Goal: Information Seeking & Learning: Find specific fact

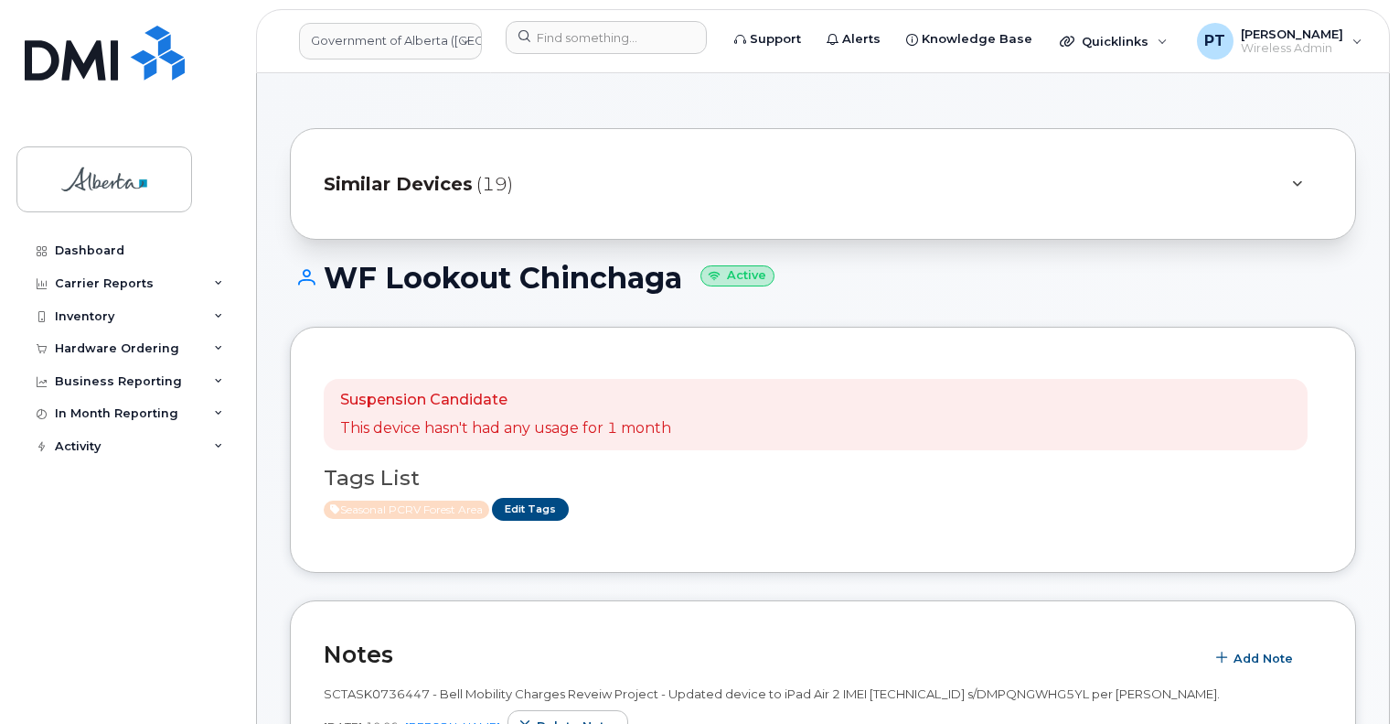
scroll to position [732, 0]
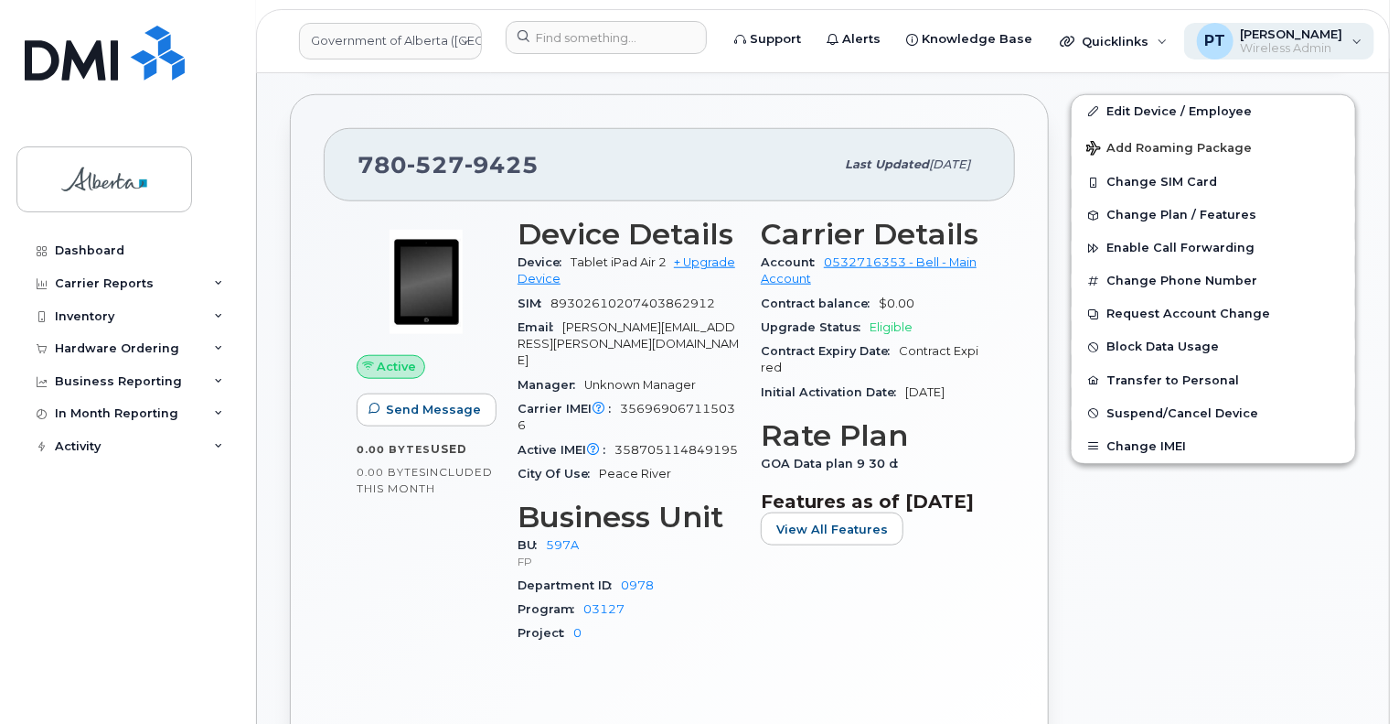
click at [1339, 42] on div "PT [PERSON_NAME] Wireless Admin" at bounding box center [1280, 41] width 191 height 37
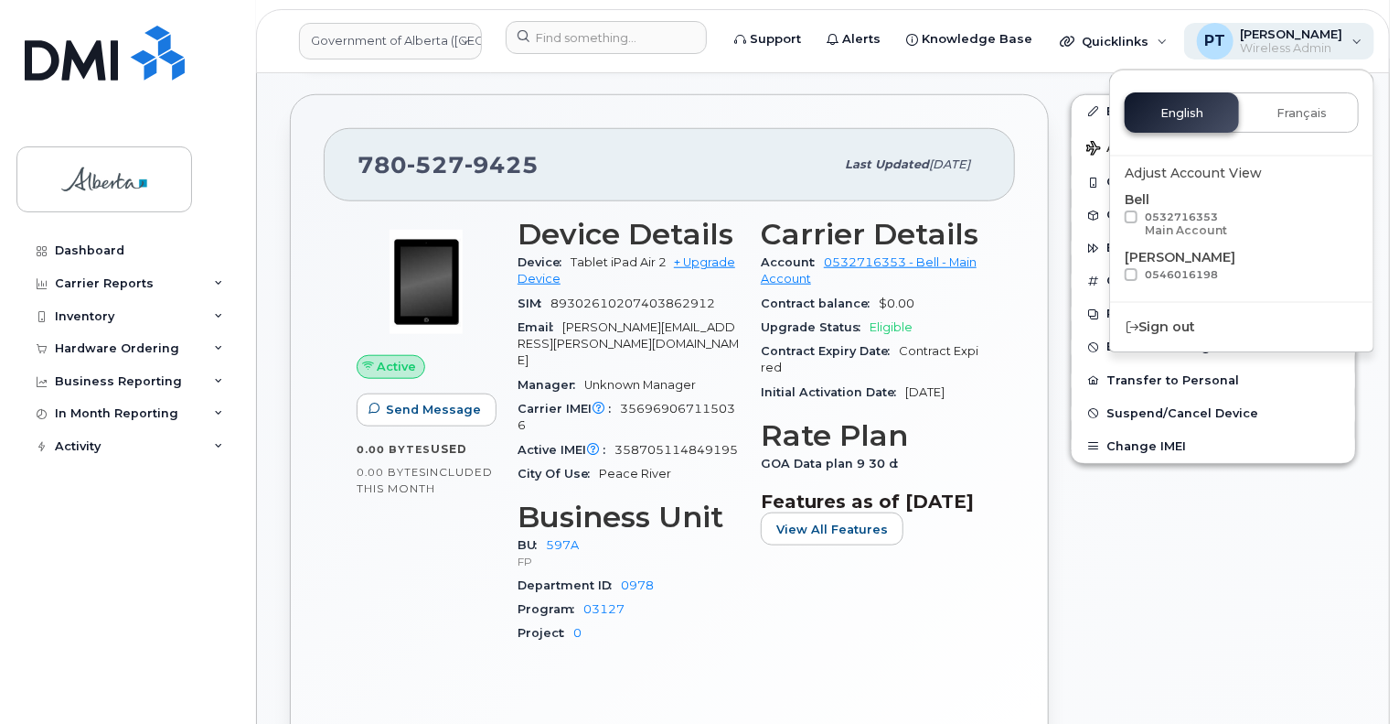
click at [1339, 42] on div "PT [PERSON_NAME] Wireless Admin" at bounding box center [1280, 41] width 191 height 37
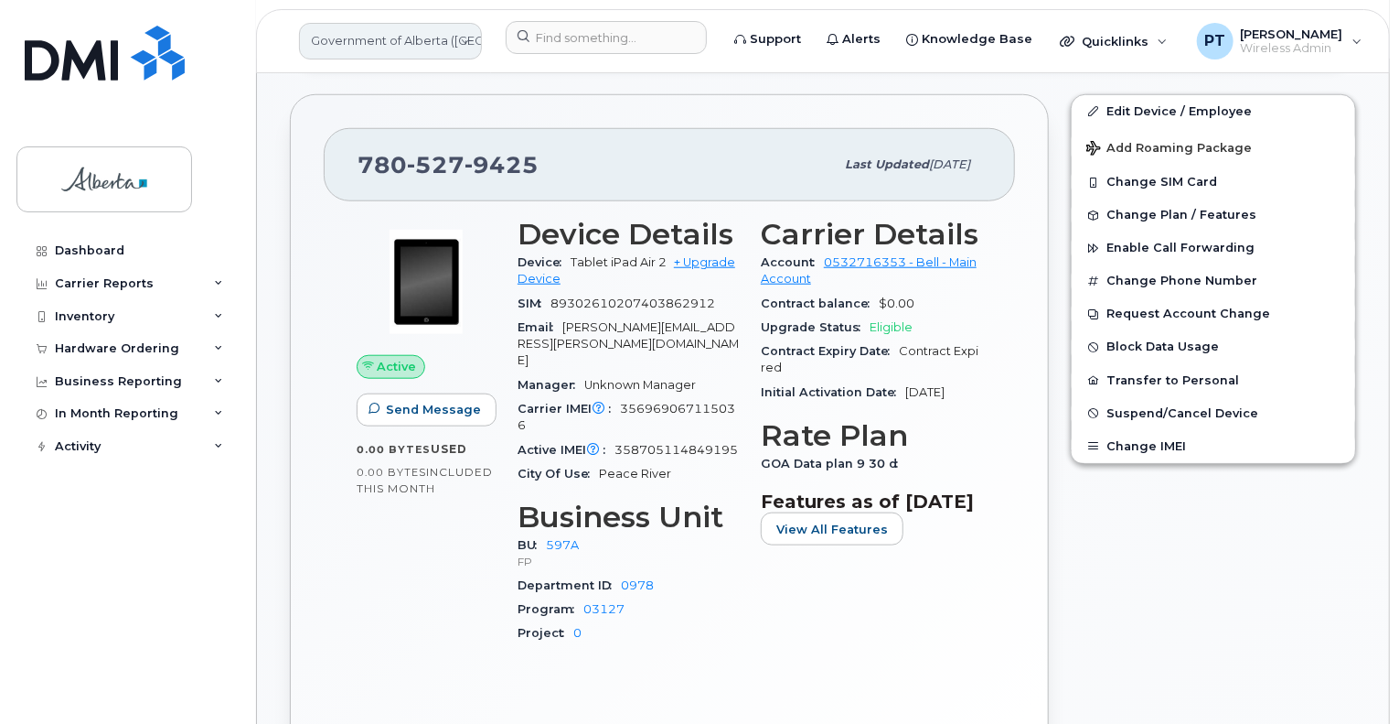
click at [408, 31] on link "Government of Alberta ([GEOGRAPHIC_DATA])" at bounding box center [390, 41] width 183 height 37
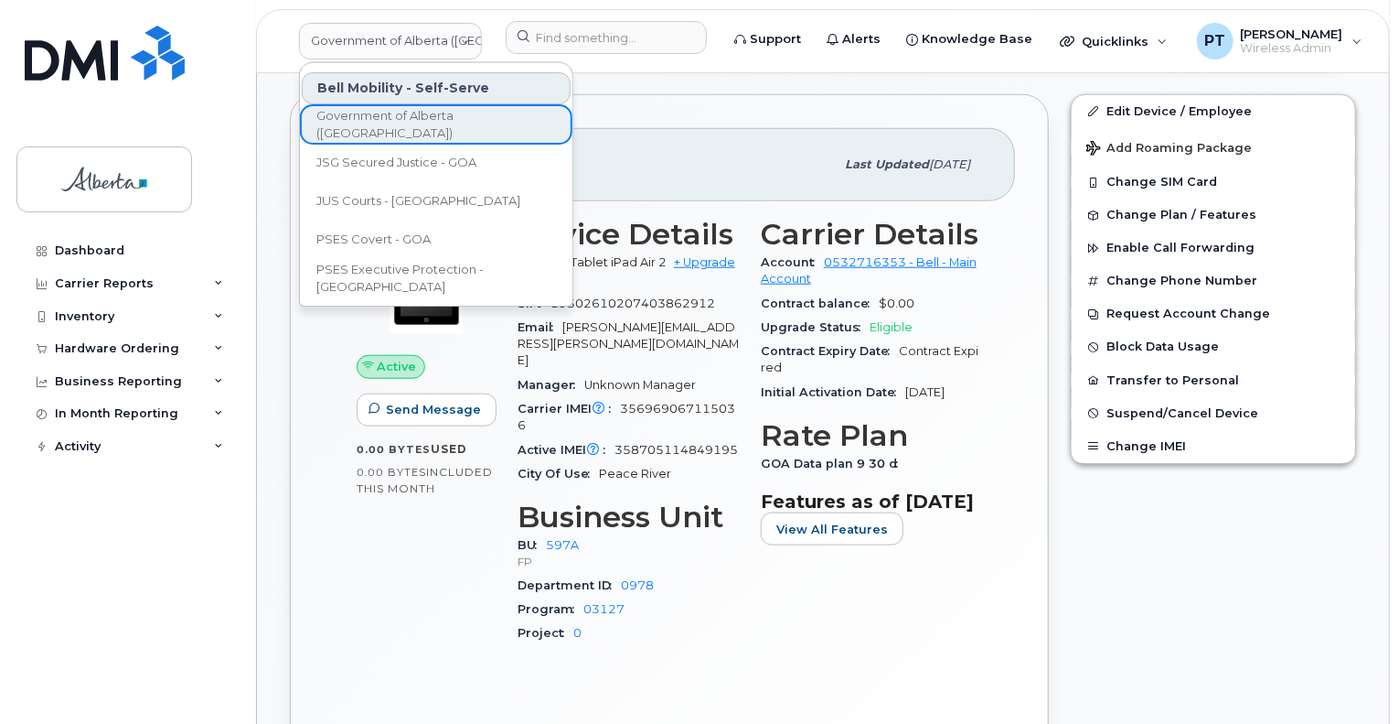
drag, startPoint x: 730, startPoint y: 164, endPoint x: 713, endPoint y: 314, distance: 150.9
click at [730, 164] on div "[PHONE_NUMBER]" at bounding box center [596, 164] width 477 height 38
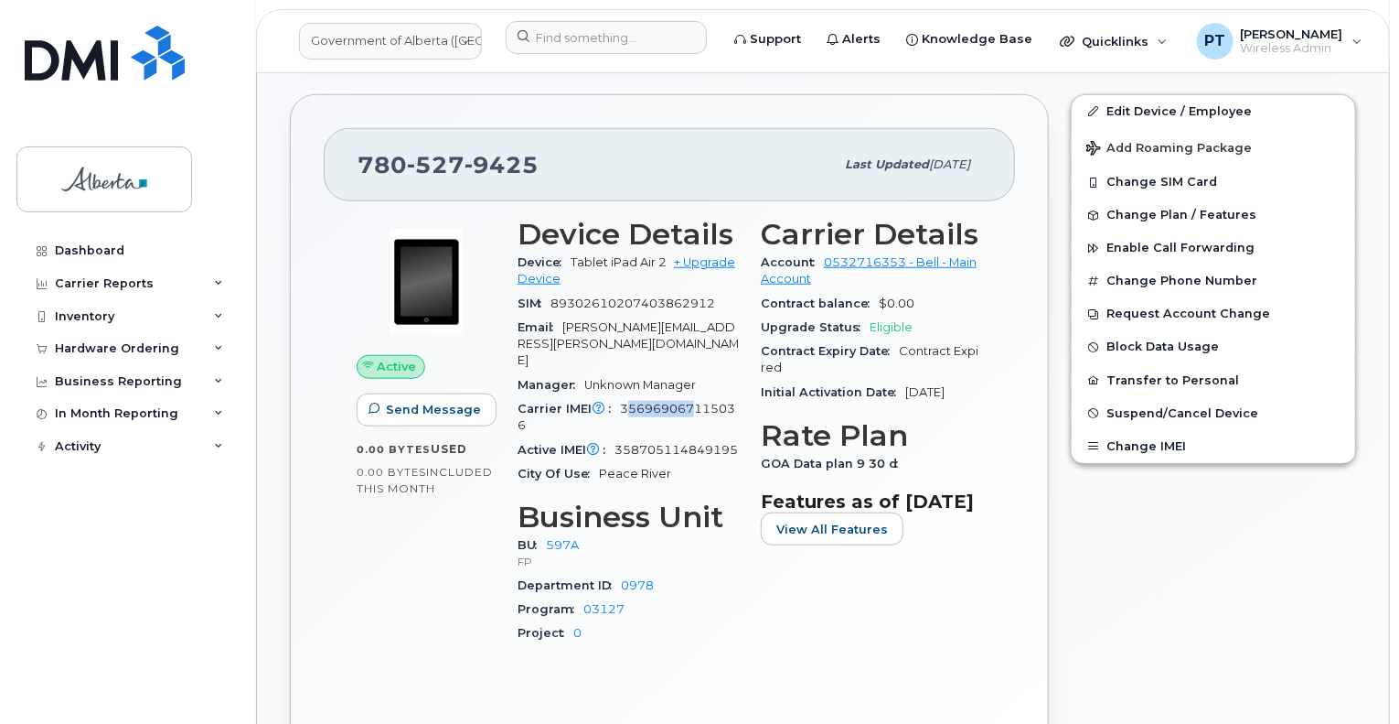
drag, startPoint x: 627, startPoint y: 368, endPoint x: 692, endPoint y: 375, distance: 64.4
click at [692, 402] on span "356969067115036" at bounding box center [627, 417] width 218 height 30
drag, startPoint x: 516, startPoint y: 415, endPoint x: 728, endPoint y: 413, distance: 212.2
click at [728, 413] on div "Device Details Device Tablet iPad Air 2 + Upgrade Device SIM [TECHNICAL_ID] Ema…" at bounding box center [628, 439] width 243 height 464
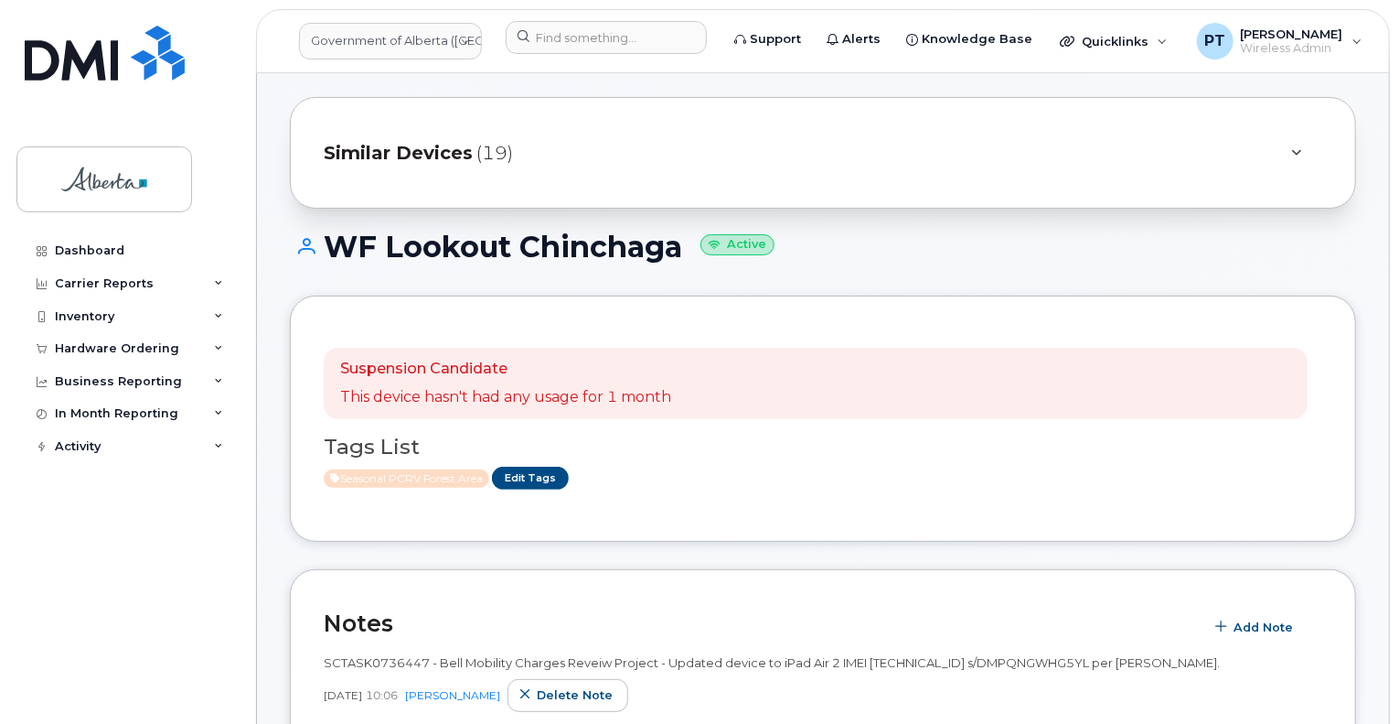
scroll to position [0, 0]
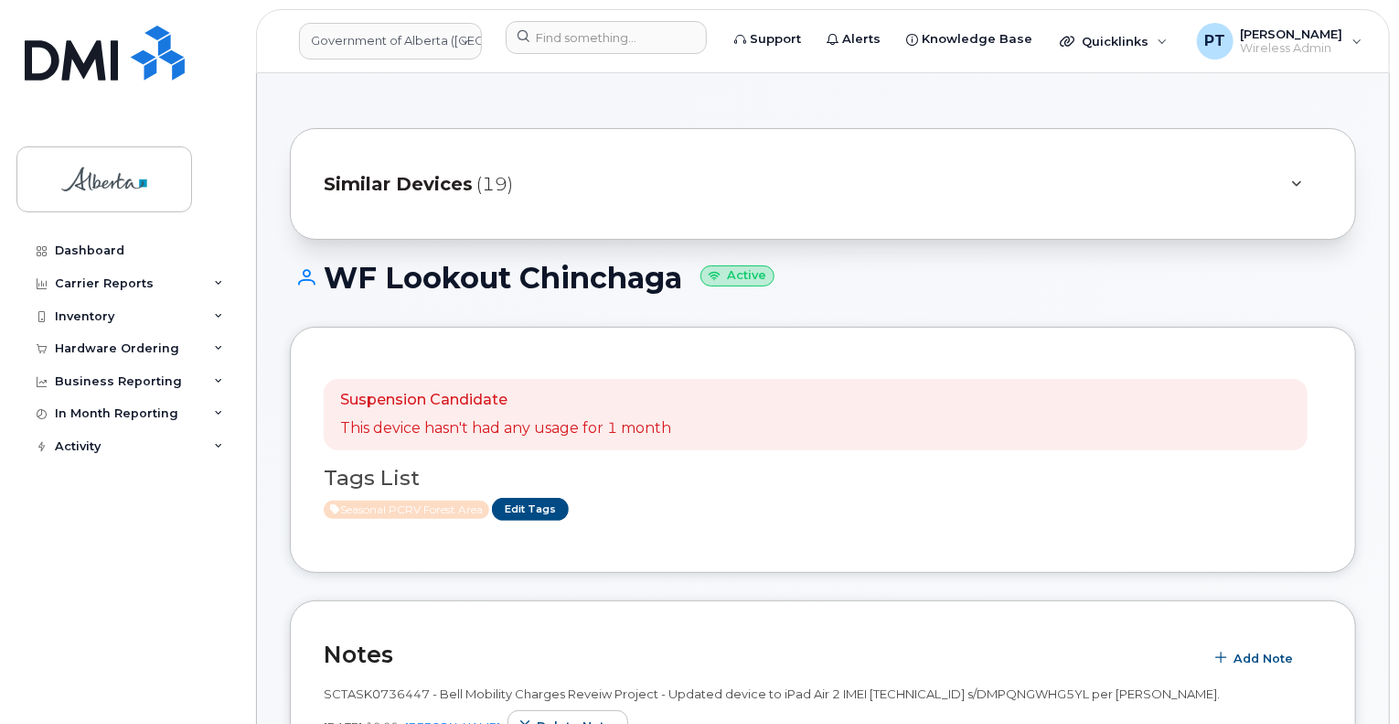
drag, startPoint x: 323, startPoint y: 272, endPoint x: 681, endPoint y: 291, distance: 359.1
click at [681, 291] on h1 "WF Lookout Chinchaga Active" at bounding box center [823, 278] width 1067 height 32
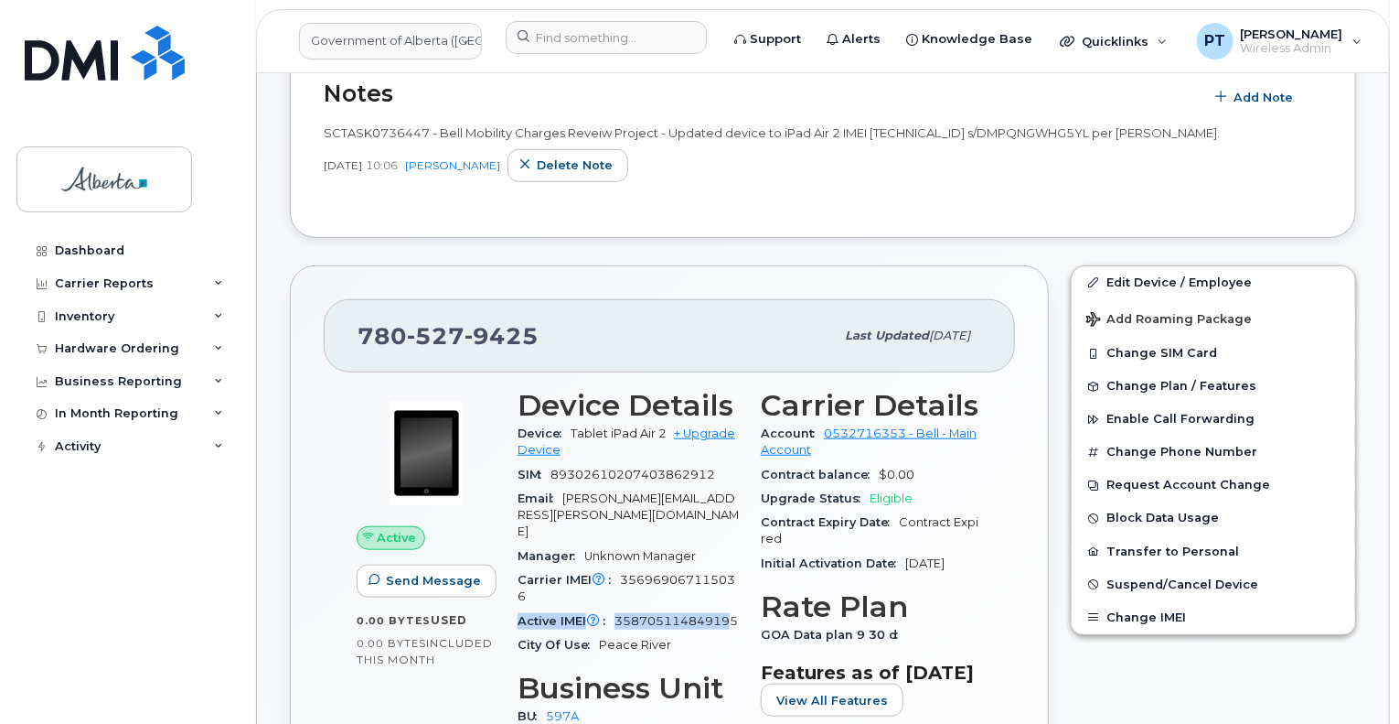
scroll to position [640, 0]
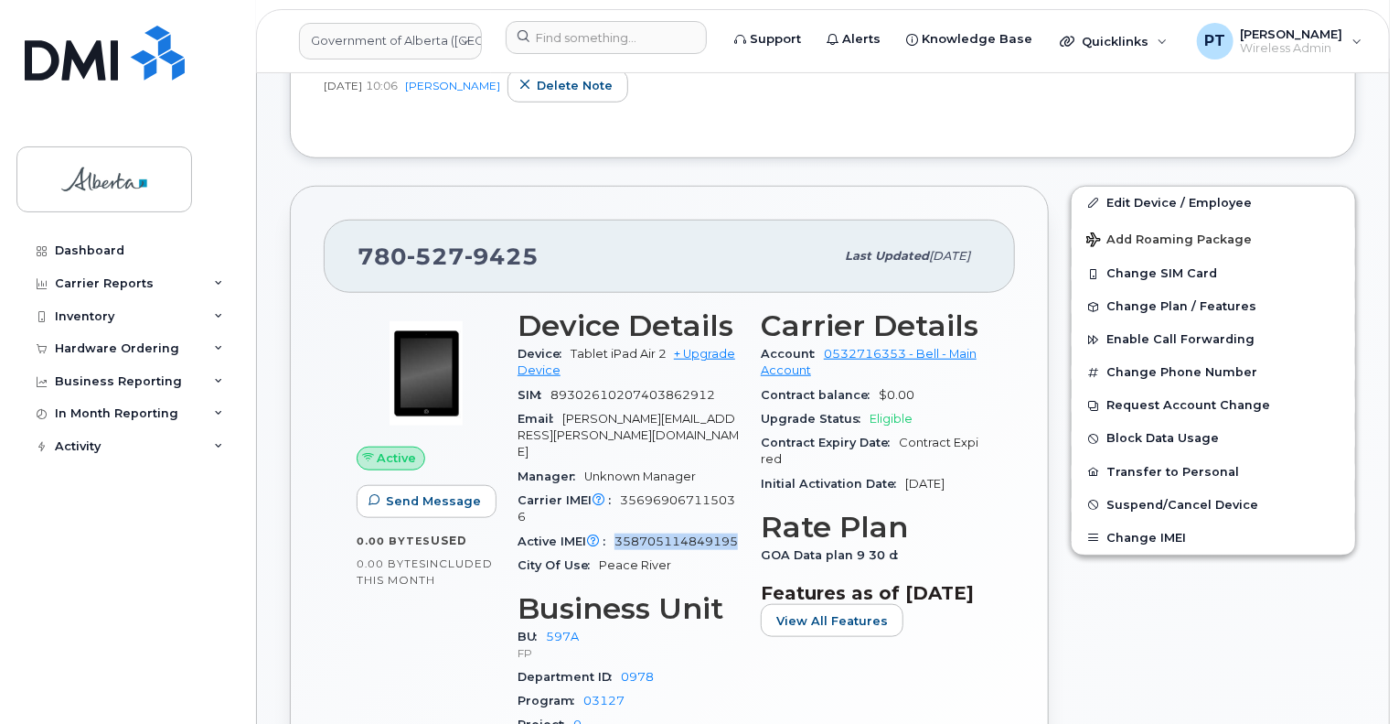
drag, startPoint x: 618, startPoint y: 513, endPoint x: 729, endPoint y: 519, distance: 110.8
click at [729, 530] on div "Active IMEI Active IMEI is refreshed daily with a delay of up to 48 hours follo…" at bounding box center [628, 542] width 221 height 24
copy span "358705114849195"
drag, startPoint x: 618, startPoint y: 462, endPoint x: 732, endPoint y: 471, distance: 113.8
click at [732, 488] on div "Carrier IMEI Carrier IMEI is reported during the last billing cycle or change o…" at bounding box center [628, 508] width 221 height 41
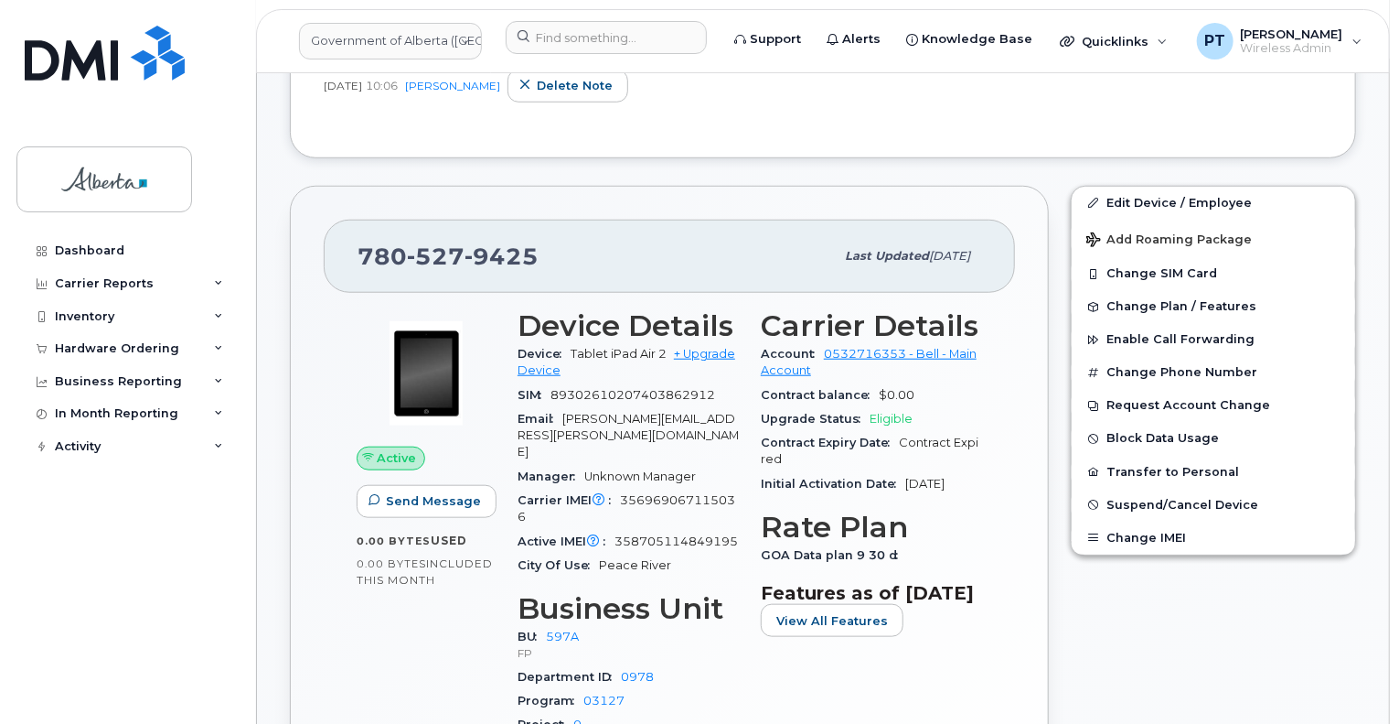
drag, startPoint x: 662, startPoint y: 504, endPoint x: 667, endPoint y: 493, distance: 11.9
click at [665, 534] on span "358705114849195" at bounding box center [676, 541] width 123 height 14
click at [677, 493] on span "356969067115036" at bounding box center [627, 508] width 218 height 30
click at [675, 493] on span "356969067115036" at bounding box center [627, 508] width 218 height 30
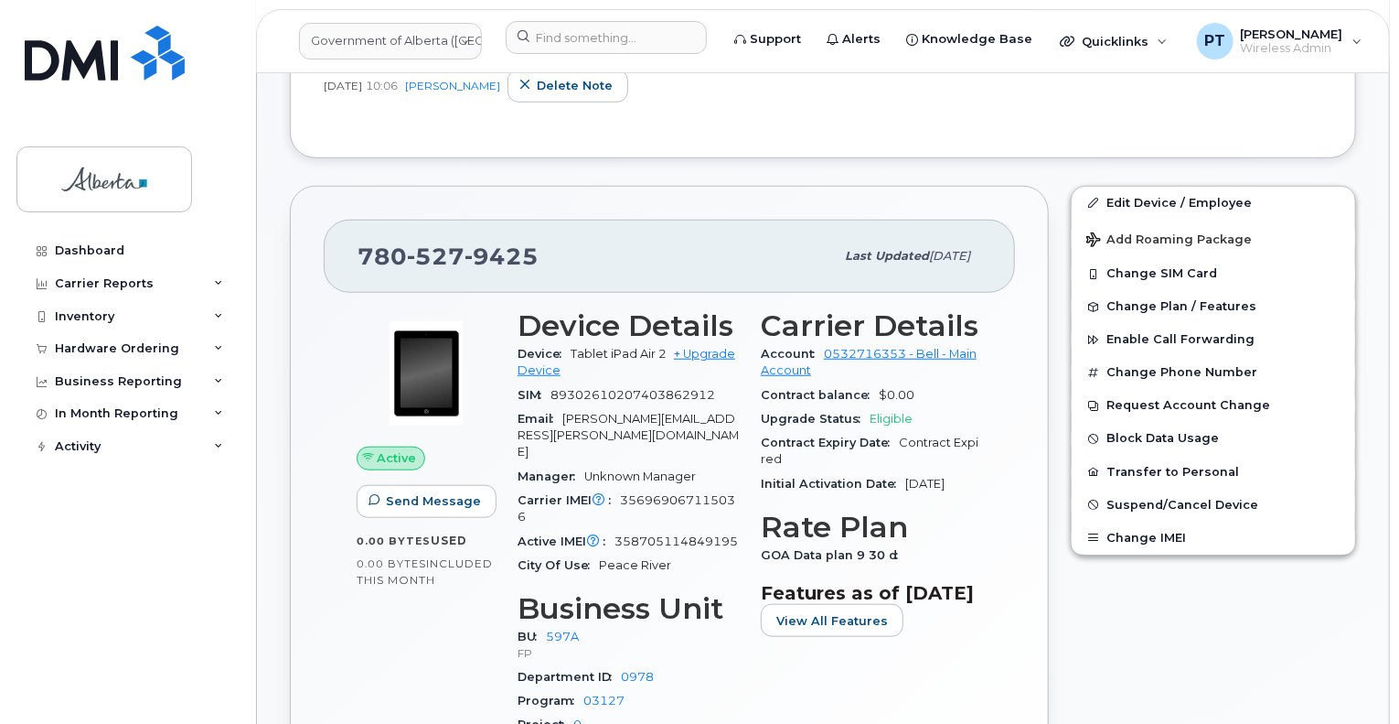
click at [659, 534] on span "358705114849195" at bounding box center [676, 541] width 123 height 14
copy span "358705114849195"
click at [697, 116] on div "Notes Add Note SCTASK0736447 - Bell Mobility Charges Reveiw Project - Updated d…" at bounding box center [823, 59] width 1067 height 198
click at [708, 493] on span "356969067115036" at bounding box center [627, 508] width 218 height 30
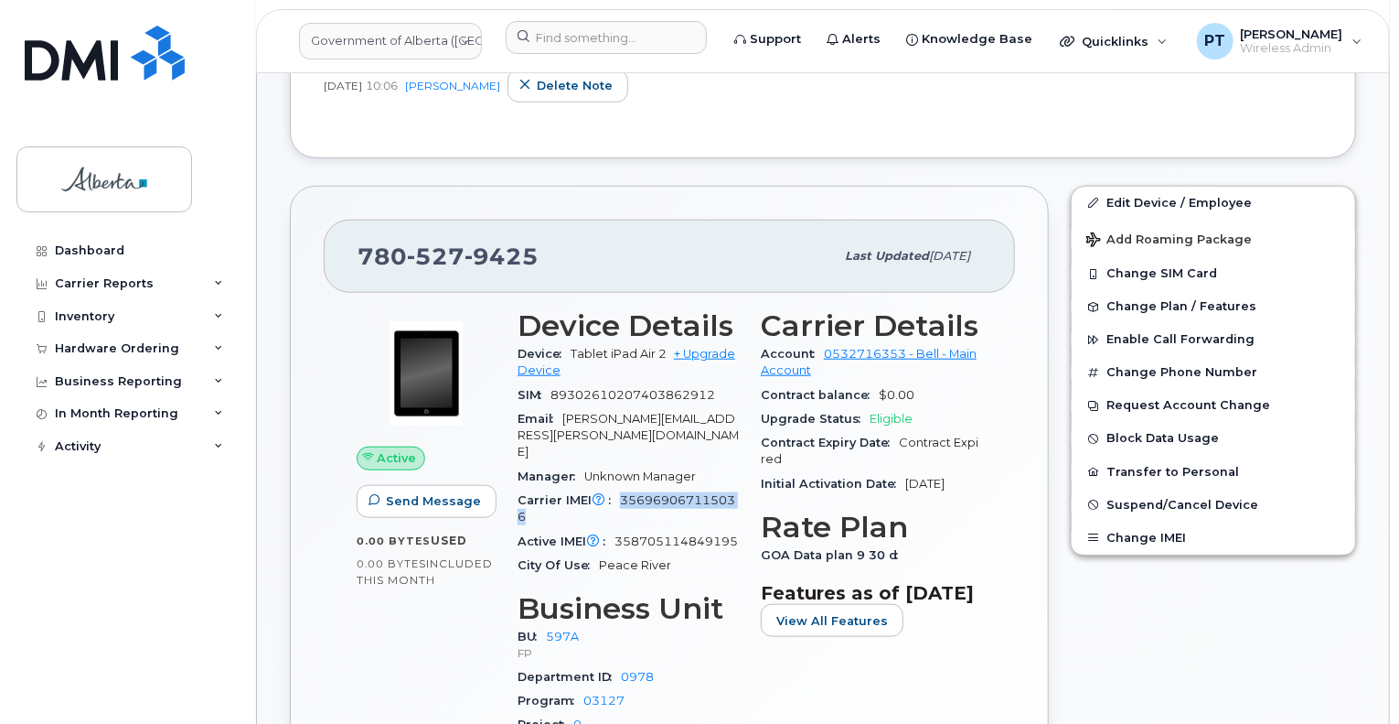
click at [708, 493] on span "356969067115036" at bounding box center [627, 508] width 218 height 30
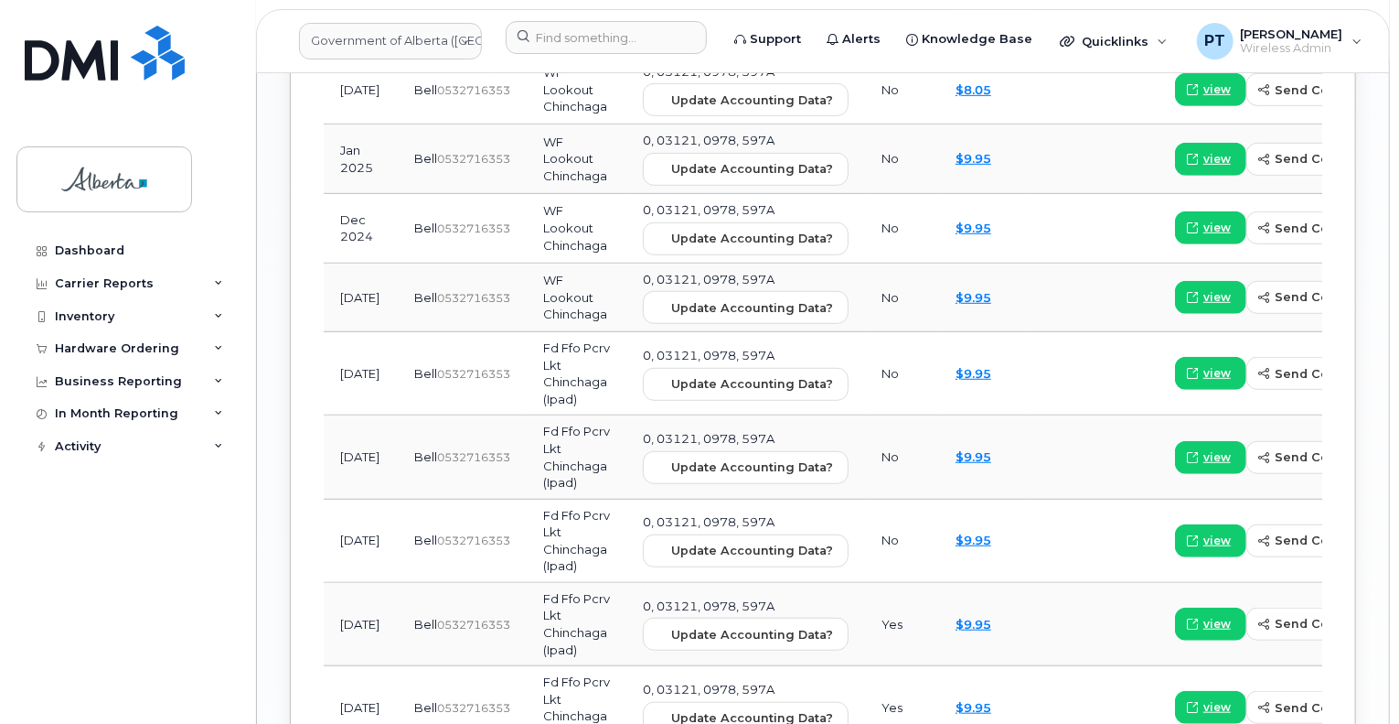
scroll to position [2470, 0]
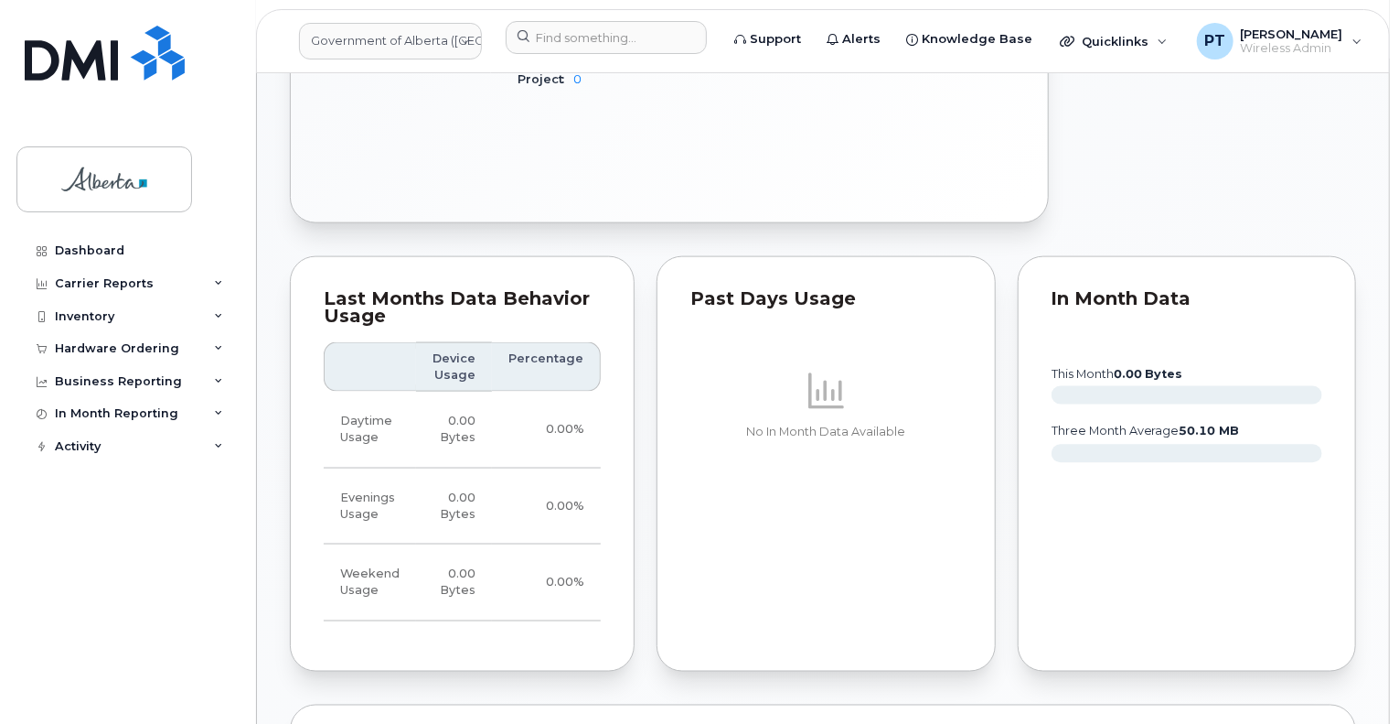
scroll to position [1372, 0]
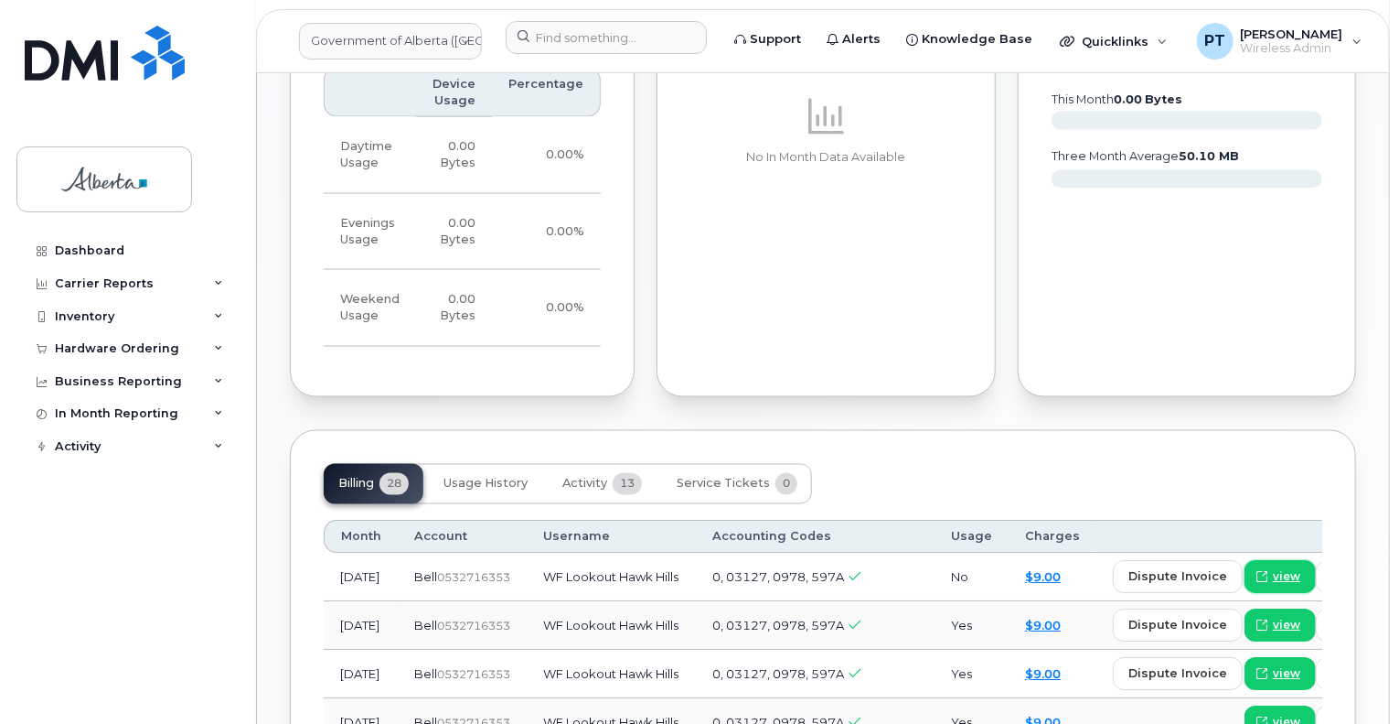
drag, startPoint x: 1174, startPoint y: 579, endPoint x: 981, endPoint y: 537, distance: 198.4
click at [1273, 579] on span "view" at bounding box center [1286, 577] width 27 height 16
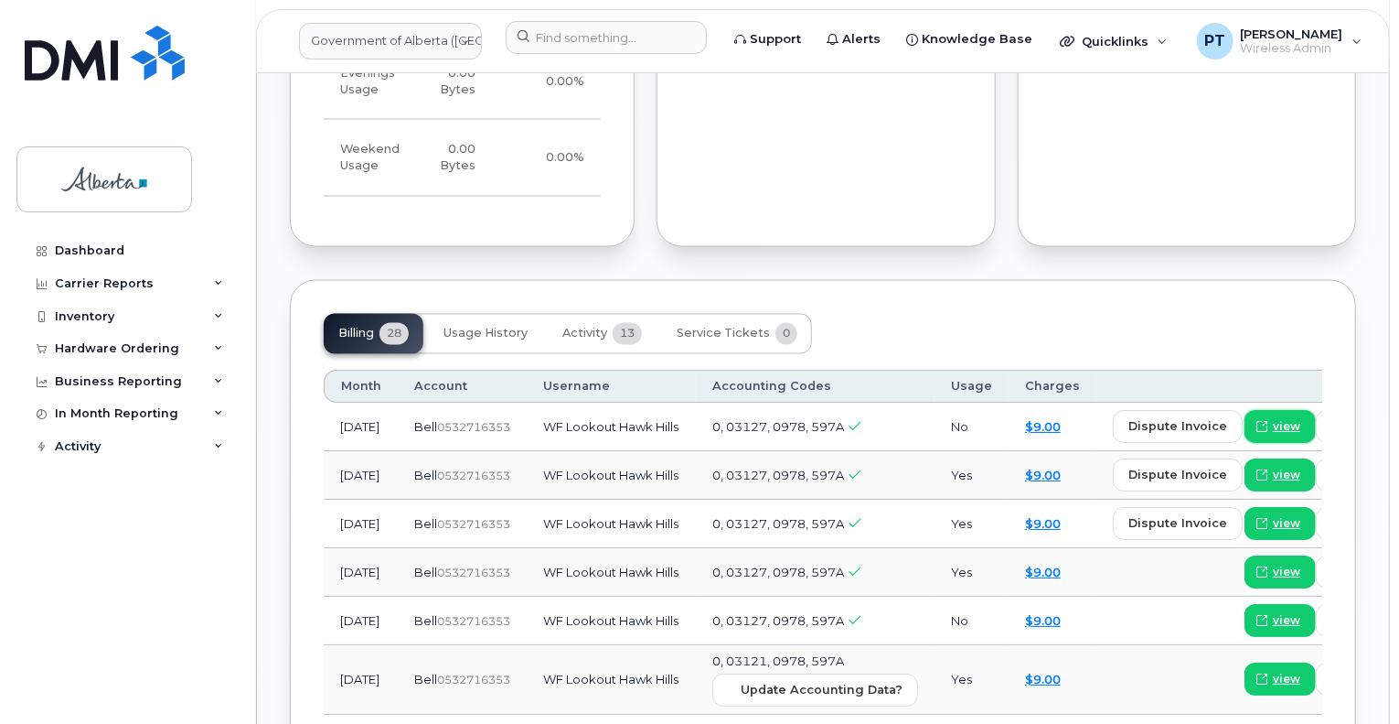
scroll to position [1335, 0]
